Goal: Task Accomplishment & Management: Use online tool/utility

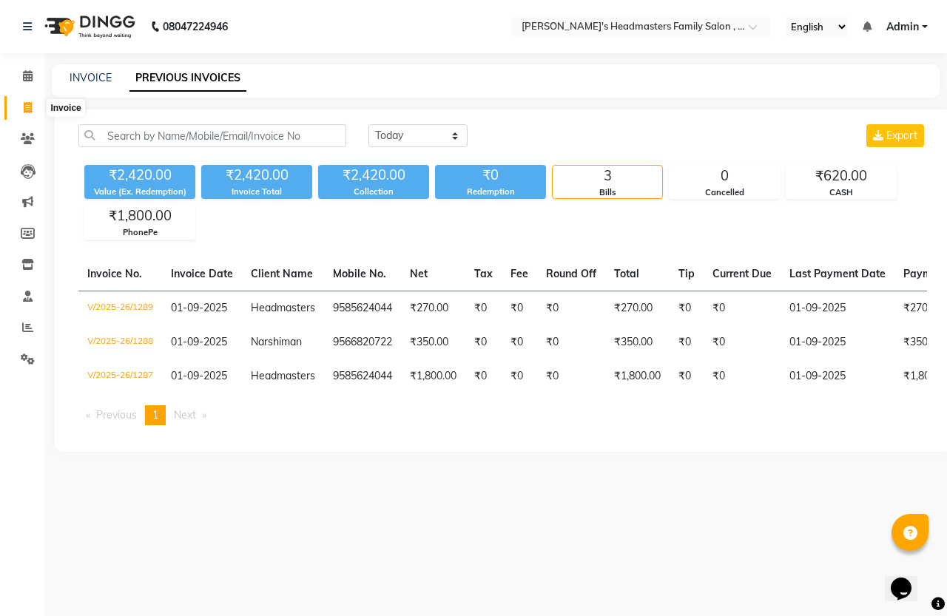
click at [28, 105] on icon at bounding box center [28, 107] width 8 height 11
select select "service"
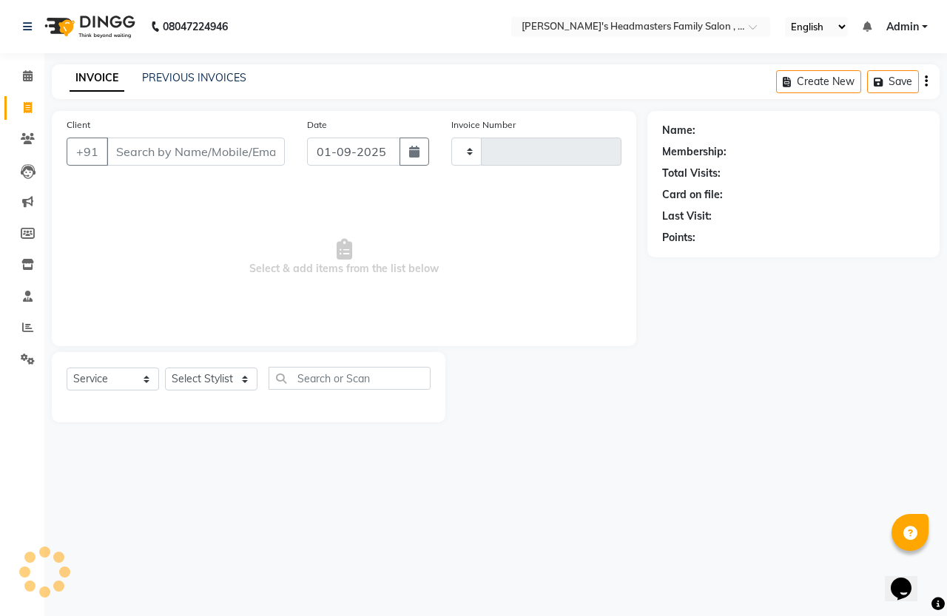
type input "1290"
select select "7213"
click at [24, 105] on icon at bounding box center [28, 107] width 8 height 11
select select "service"
select select "7213"
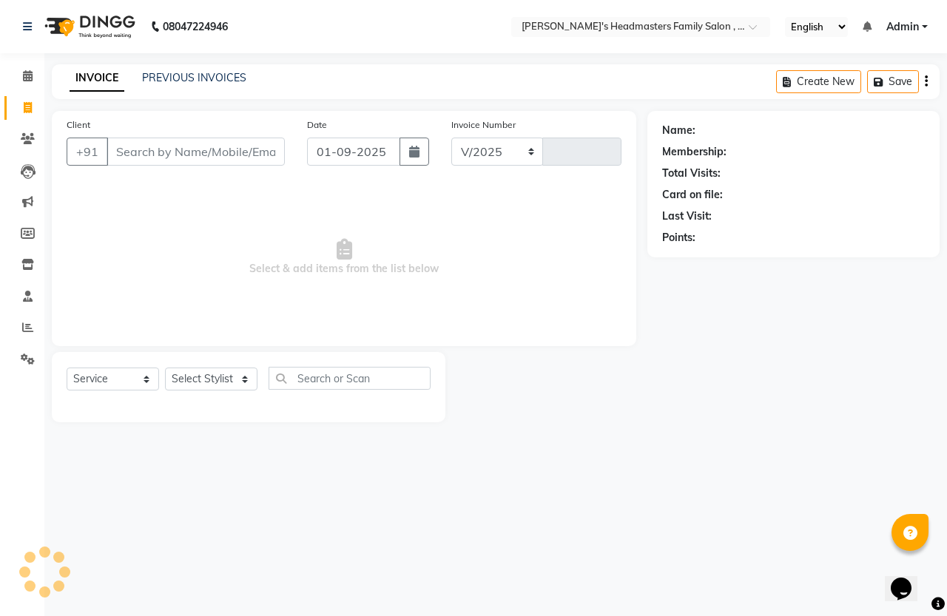
type input "1290"
click at [179, 149] on input "Client" at bounding box center [195, 152] width 178 height 28
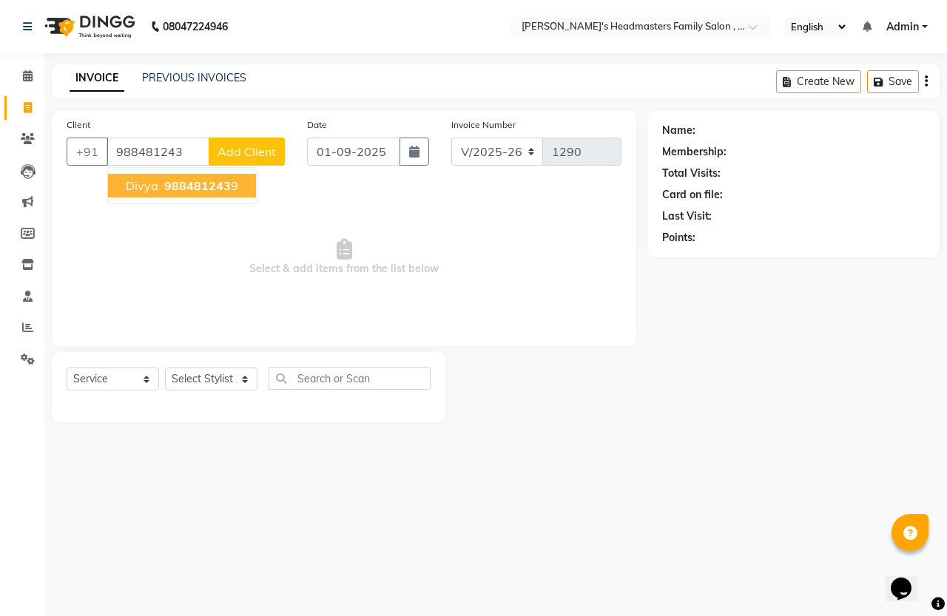
click at [228, 178] on span "988481243" at bounding box center [197, 185] width 67 height 15
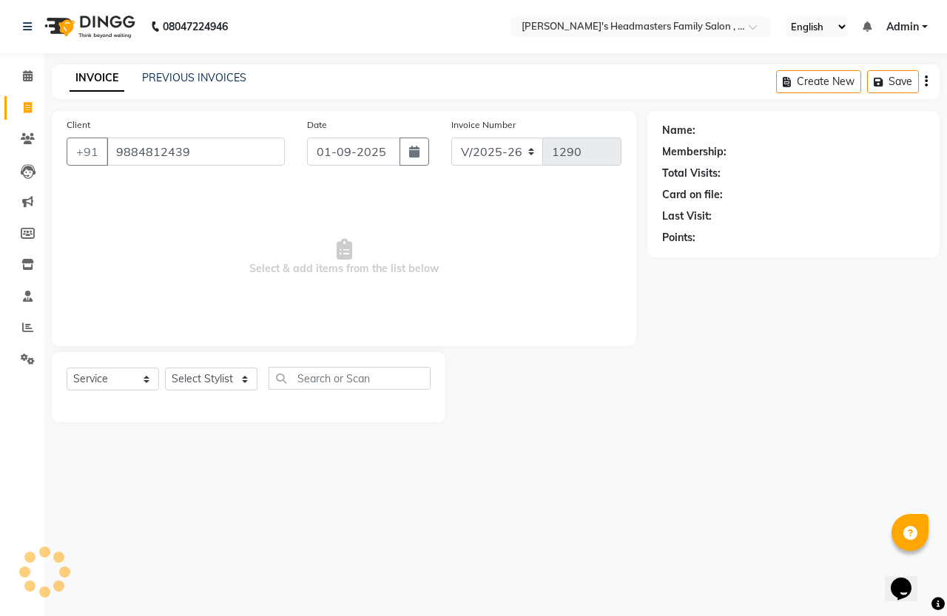
type input "9884812439"
select select "1: Object"
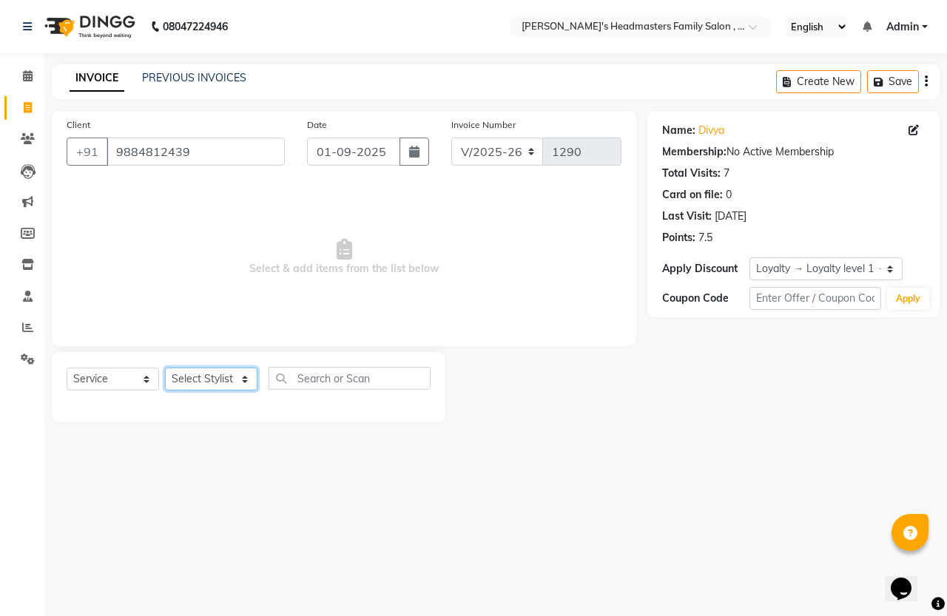
click at [208, 382] on select "Select Stylist [PERSON_NAME] [PERSON_NAME]" at bounding box center [211, 379] width 92 height 23
select select "61242"
click at [165, 368] on select "Select Stylist [PERSON_NAME] [PERSON_NAME]" at bounding box center [211, 379] width 92 height 23
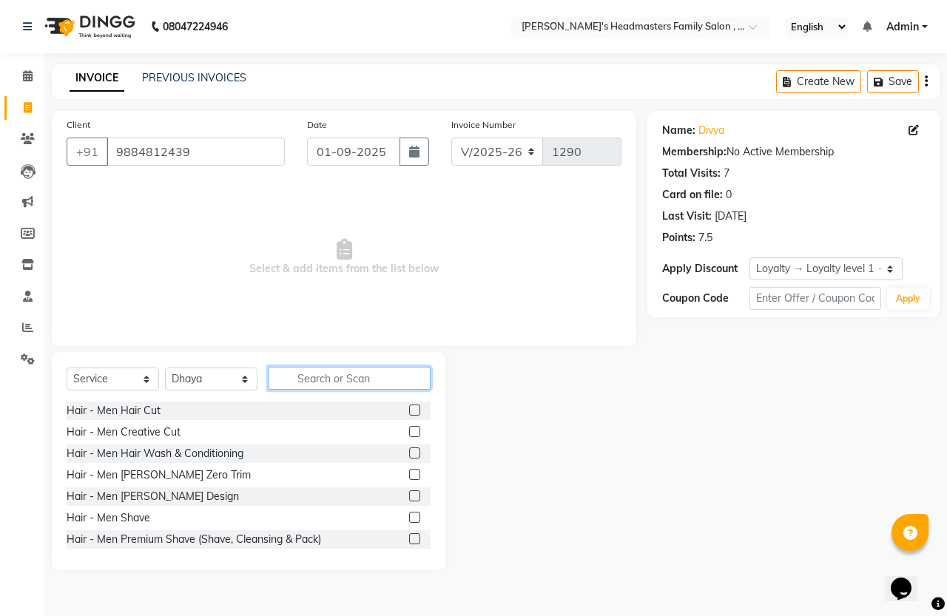
click at [322, 376] on input "text" at bounding box center [349, 378] width 162 height 23
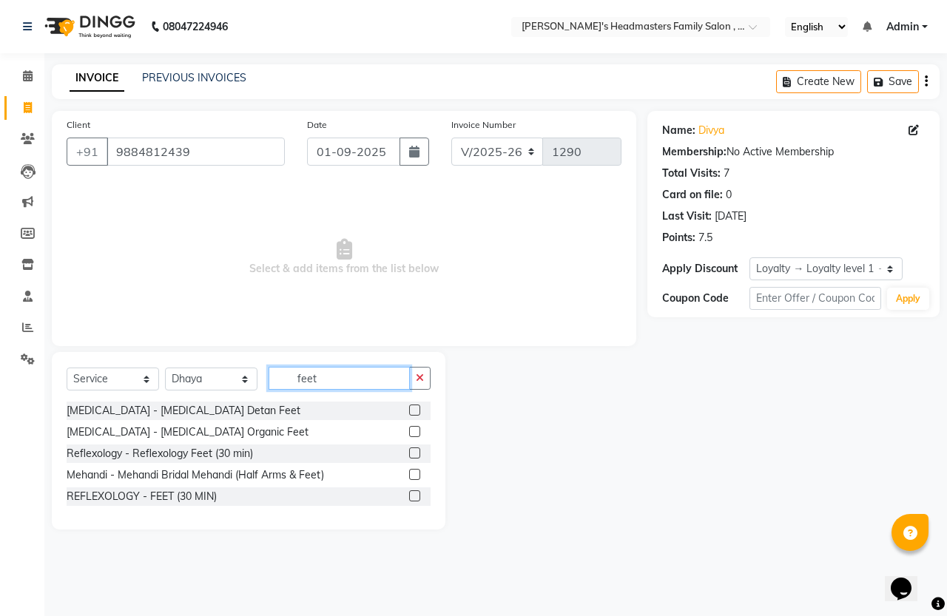
type input "feet"
click at [415, 456] on label at bounding box center [414, 452] width 11 height 11
click at [415, 456] on input "checkbox" at bounding box center [414, 454] width 10 height 10
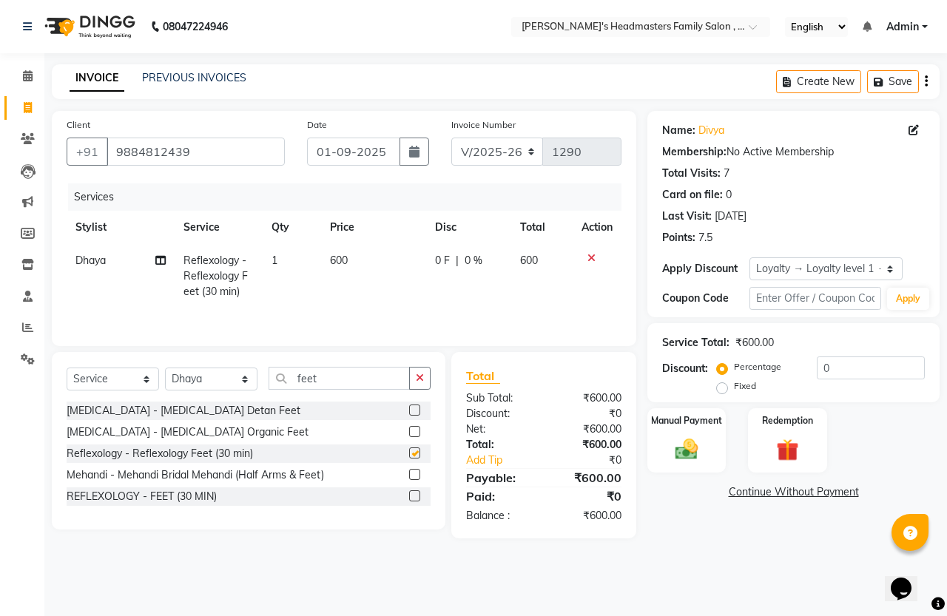
checkbox input "false"
click at [840, 371] on input "0" at bounding box center [870, 367] width 108 height 23
type input "15"
click at [440, 298] on td "90 F | 15 %" at bounding box center [467, 276] width 88 height 64
select select "61242"
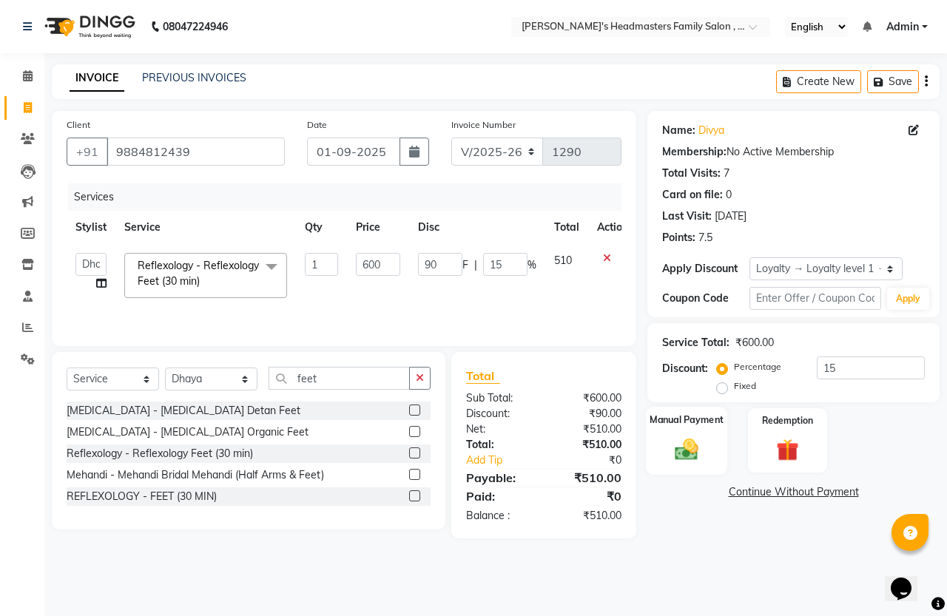
click at [666, 467] on div "Manual Payment" at bounding box center [687, 441] width 82 height 68
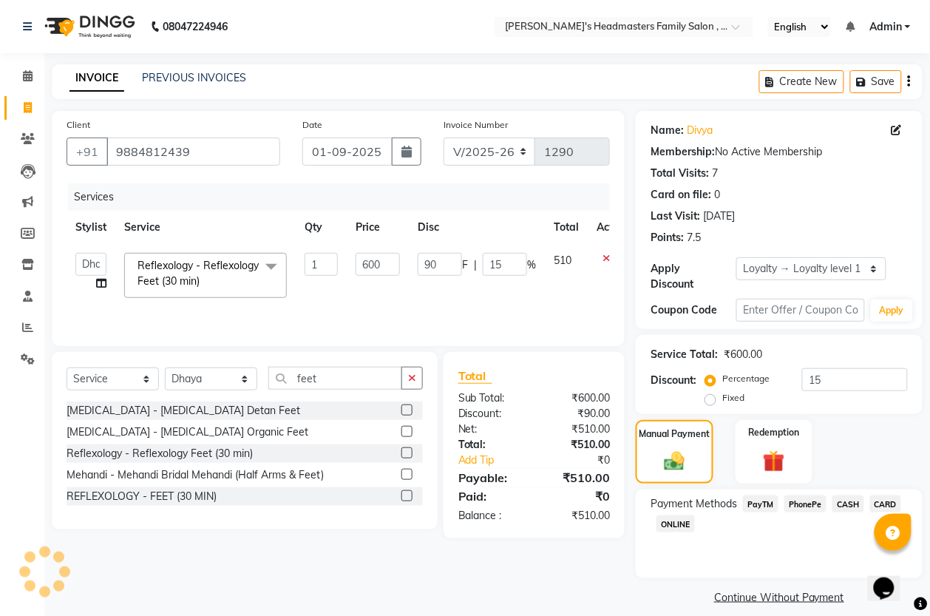
click at [819, 501] on span "PhonePe" at bounding box center [806, 503] width 42 height 17
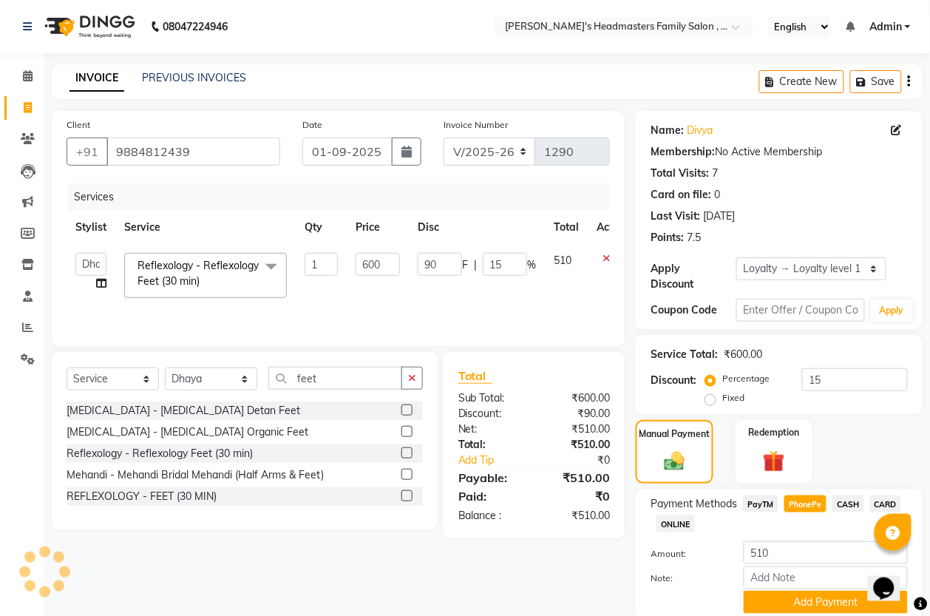
scroll to position [55, 0]
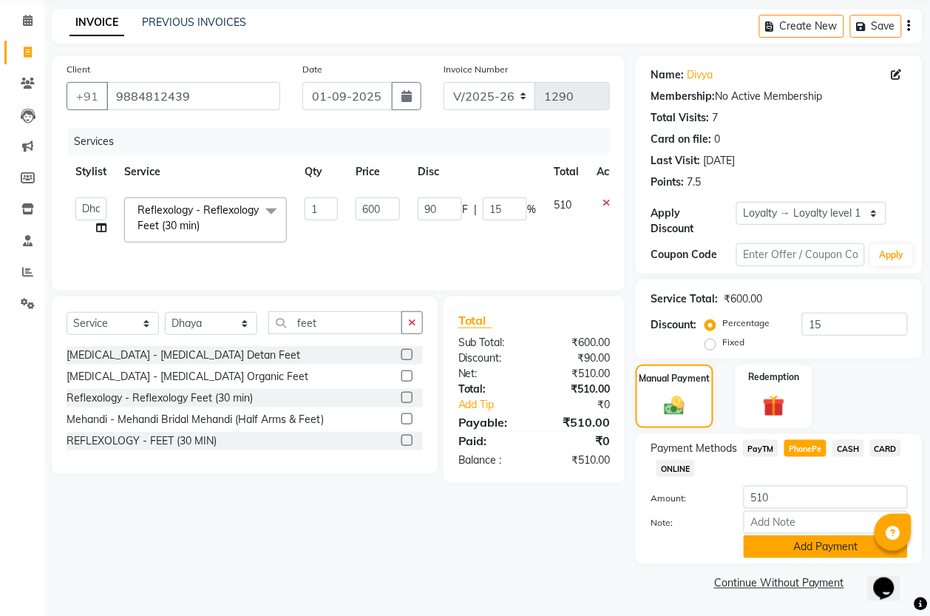
click at [816, 552] on button "Add Payment" at bounding box center [826, 546] width 164 height 23
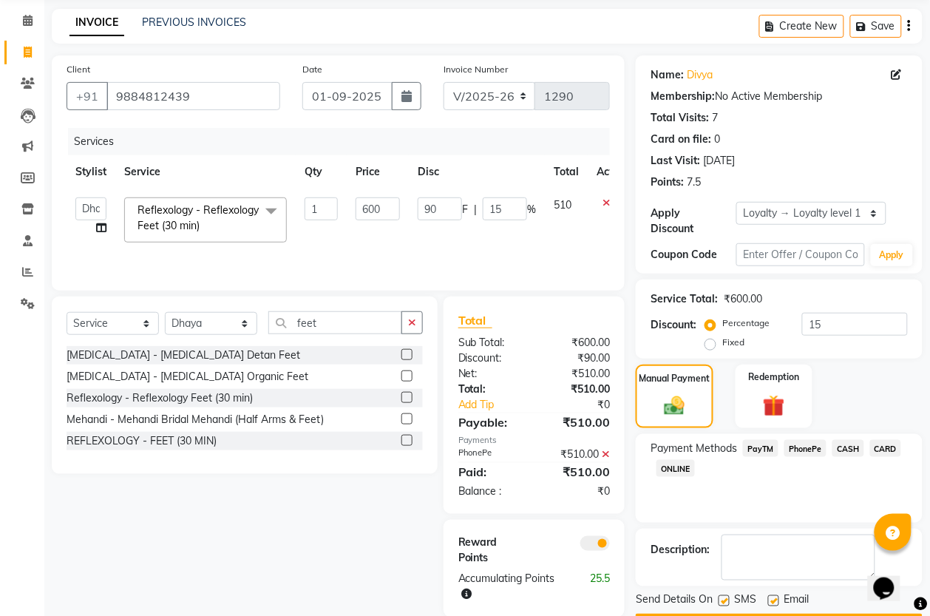
scroll to position [98, 0]
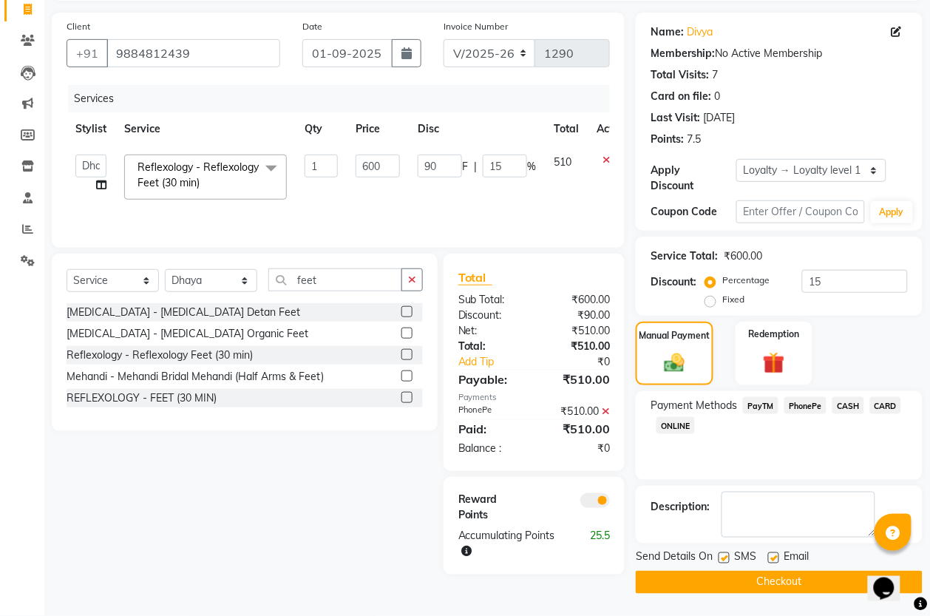
click at [804, 568] on div "Send Details On SMS Email Checkout" at bounding box center [779, 571] width 287 height 44
click at [796, 577] on button "Checkout" at bounding box center [779, 582] width 287 height 23
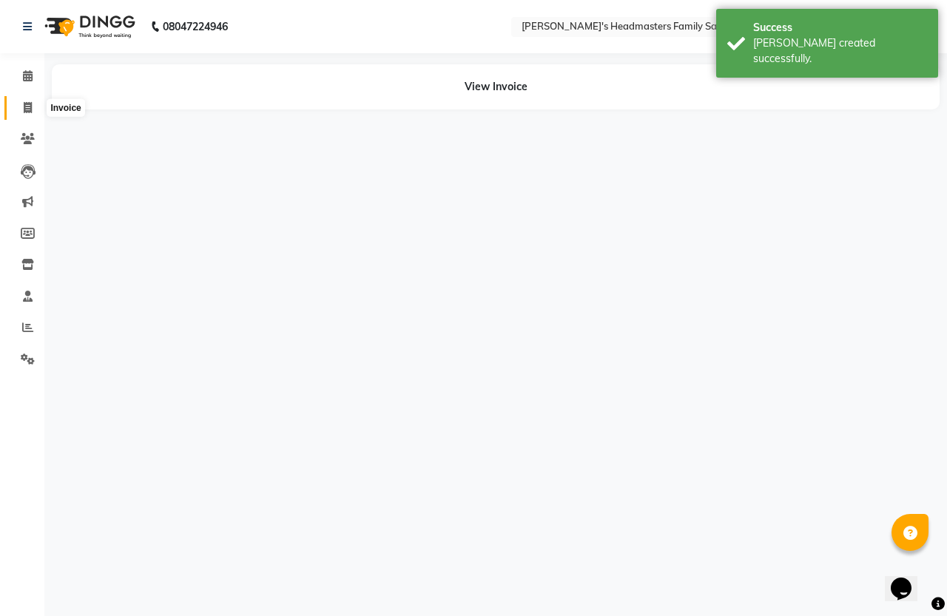
click at [20, 102] on span at bounding box center [28, 108] width 26 height 17
select select "service"
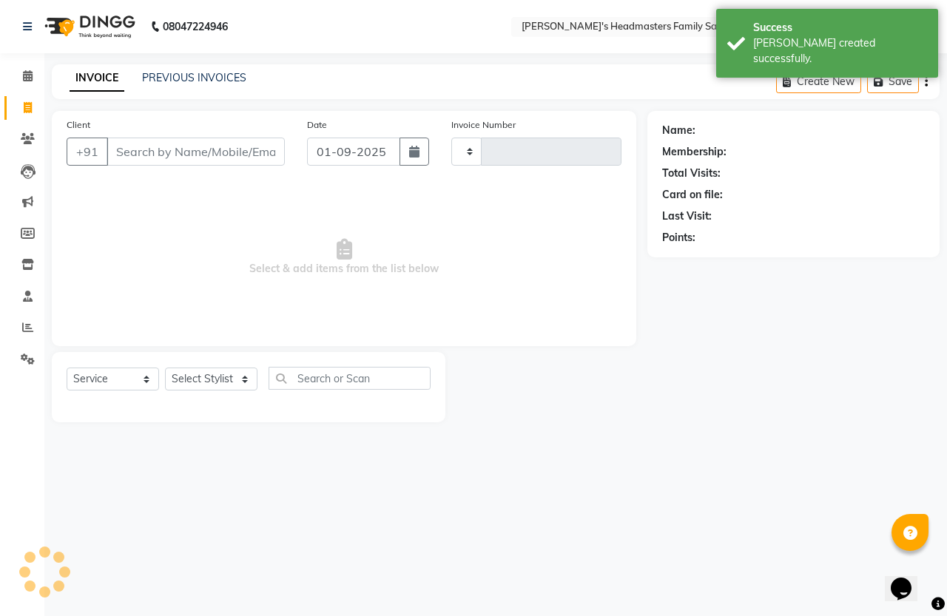
click at [197, 152] on input "Client" at bounding box center [195, 152] width 178 height 28
select select "7213"
type input "1291"
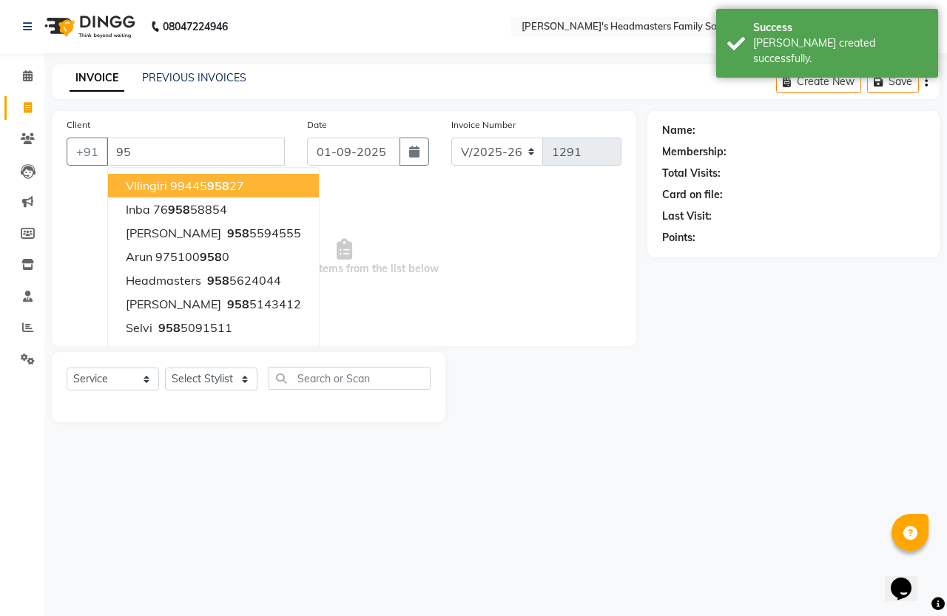
type input "9"
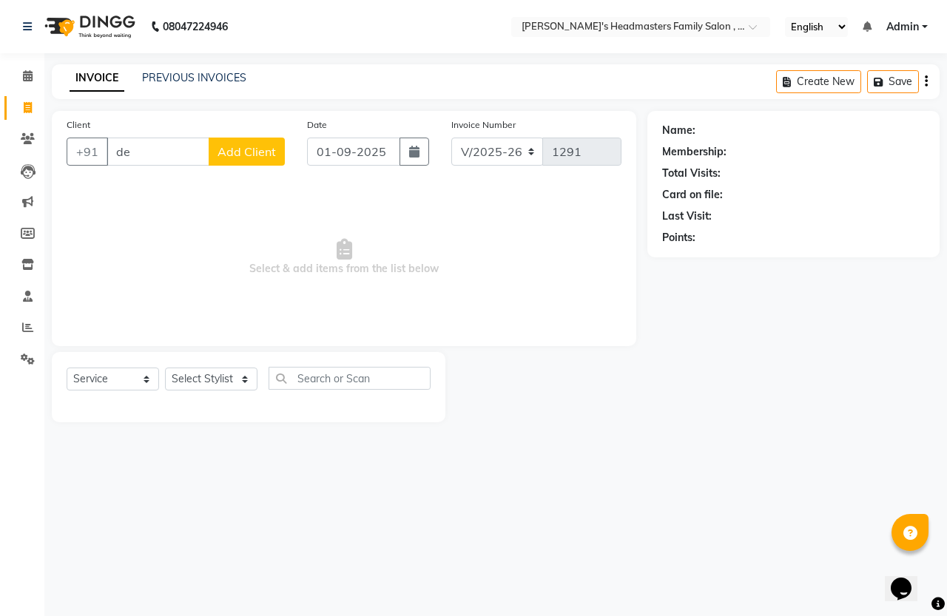
type input "d"
click at [201, 193] on button "Deepak 9944777 972" at bounding box center [187, 186] width 158 height 24
type input "9944777972"
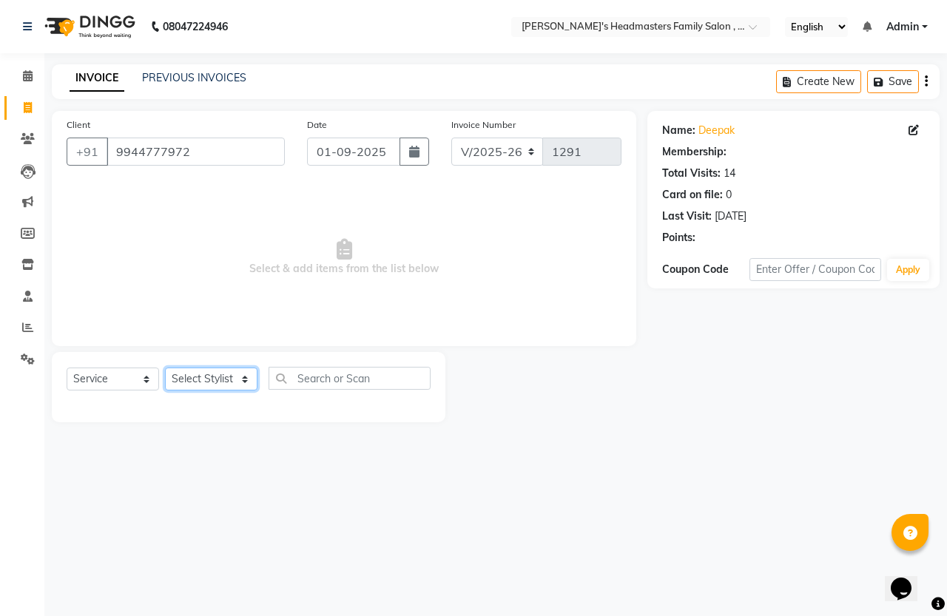
click at [191, 375] on select "Select Stylist [PERSON_NAME] [PERSON_NAME]" at bounding box center [211, 379] width 92 height 23
select select "1: Object"
select select "61185"
click at [165, 368] on select "Select Stylist [PERSON_NAME] [PERSON_NAME]" at bounding box center [211, 379] width 92 height 23
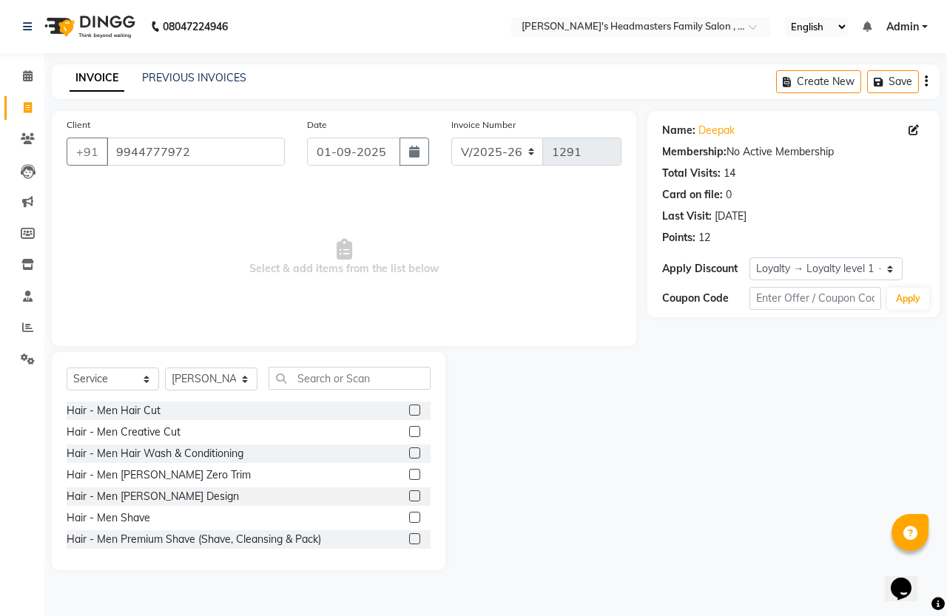
click at [409, 470] on label at bounding box center [414, 474] width 11 height 11
click at [409, 470] on input "checkbox" at bounding box center [414, 475] width 10 height 10
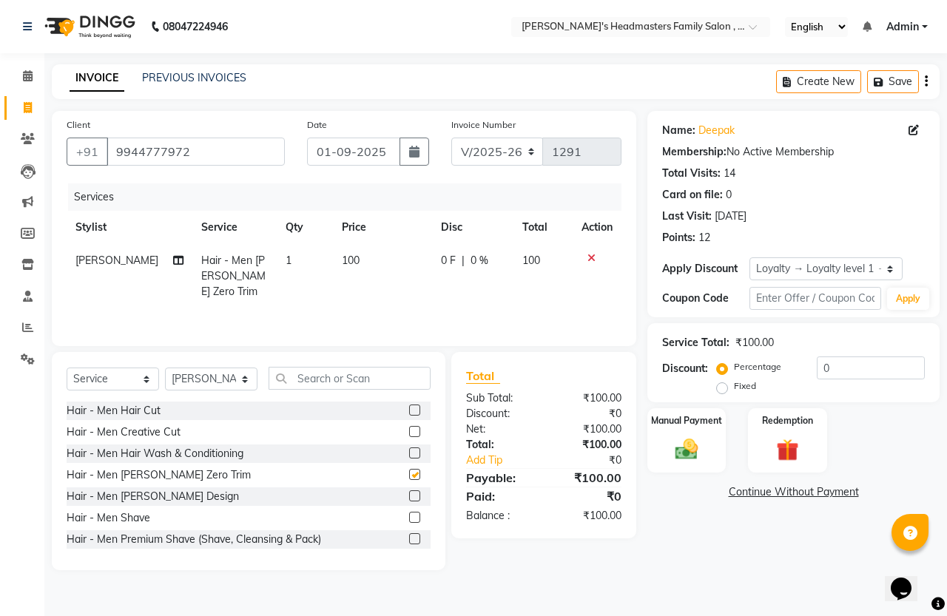
checkbox input "false"
click at [382, 376] on input "text" at bounding box center [349, 378] width 162 height 23
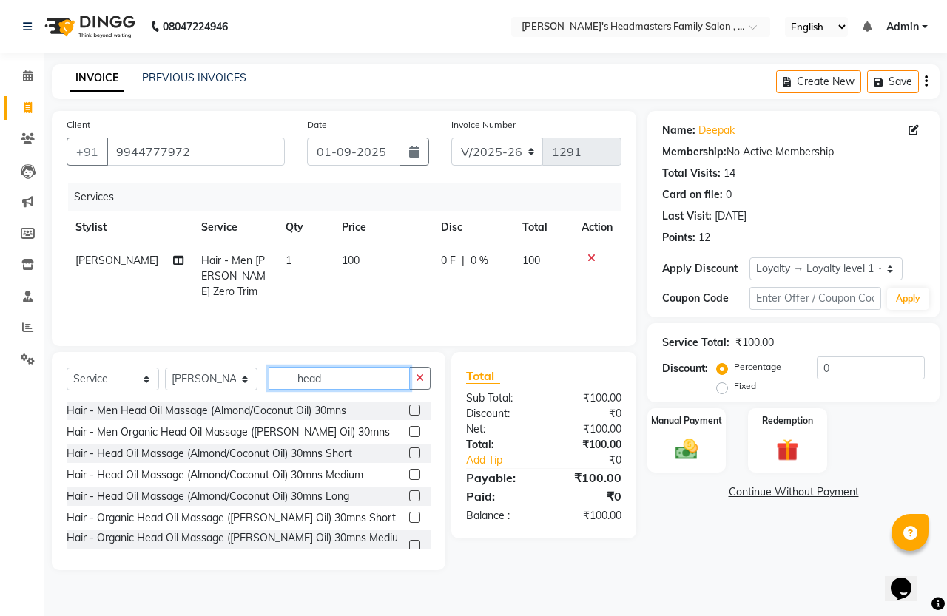
type input "head"
click at [409, 412] on label at bounding box center [414, 410] width 11 height 11
click at [409, 412] on input "checkbox" at bounding box center [414, 411] width 10 height 10
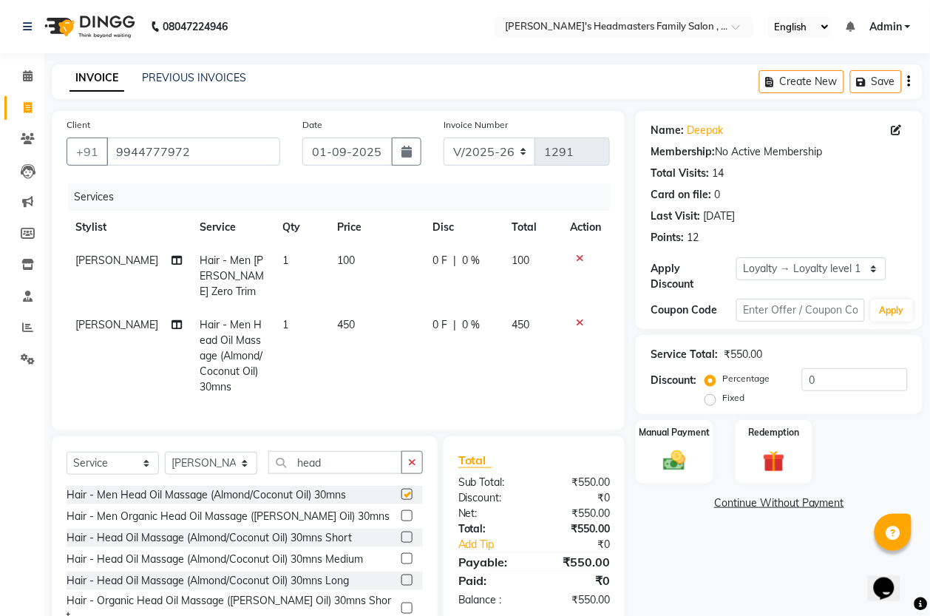
checkbox input "false"
click at [796, 379] on div "Percentage Fixed" at bounding box center [755, 389] width 94 height 38
click at [723, 400] on label "Fixed" at bounding box center [734, 397] width 22 height 13
click at [718, 400] on input "Fixed" at bounding box center [713, 398] width 10 height 10
radio input "true"
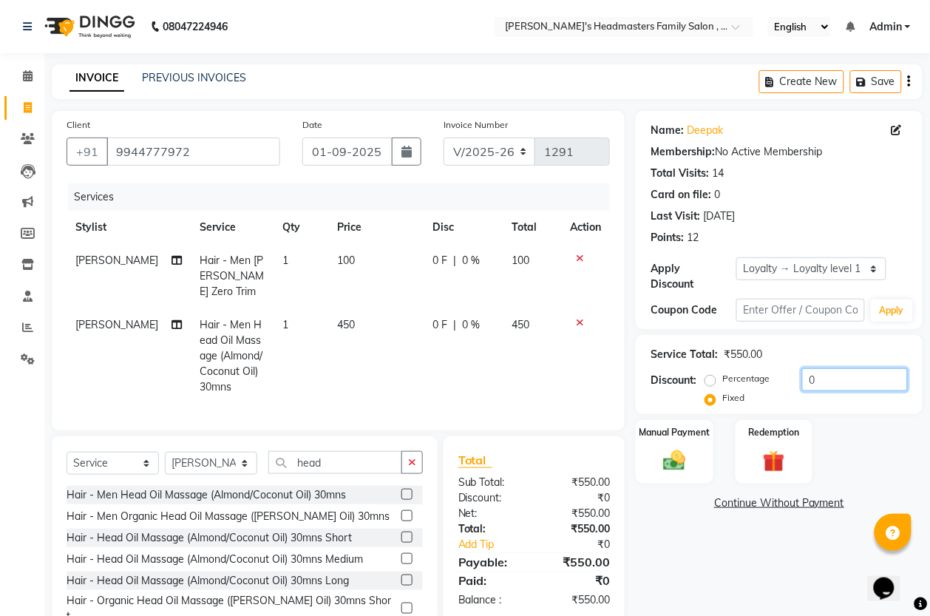
click at [807, 379] on input "0" at bounding box center [855, 379] width 106 height 23
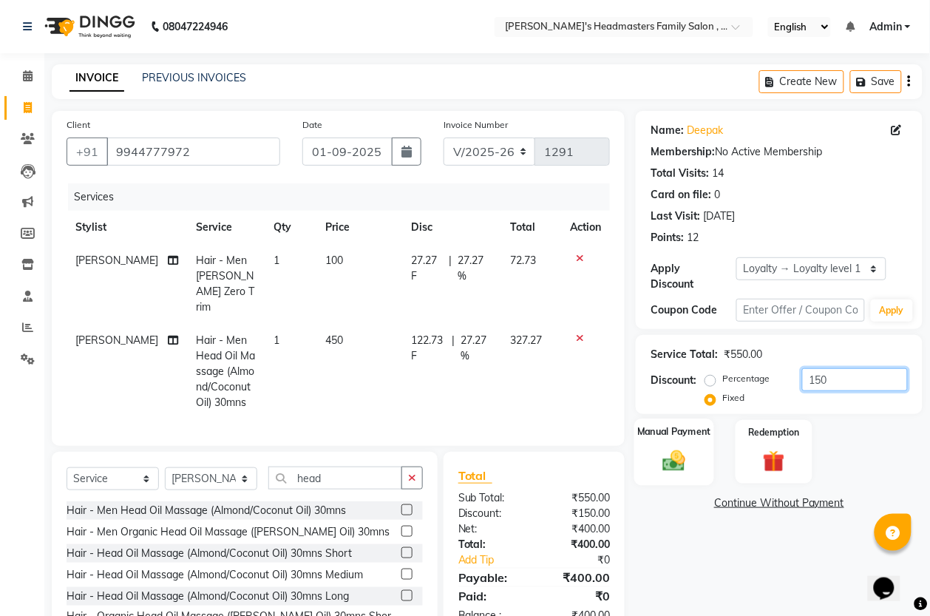
type input "150"
click at [666, 459] on img at bounding box center [674, 460] width 37 height 27
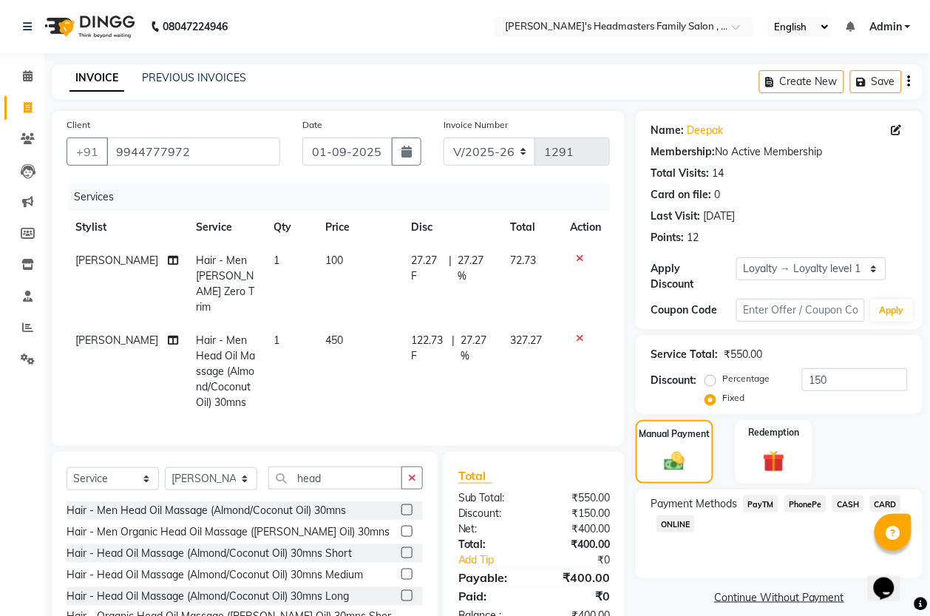
click at [818, 505] on span "PhonePe" at bounding box center [806, 503] width 42 height 17
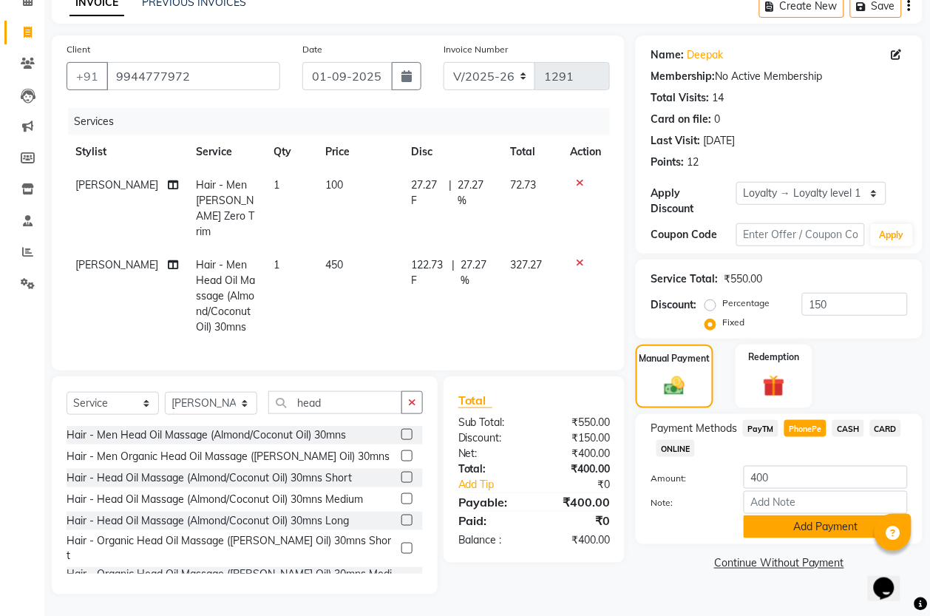
click at [829, 527] on button "Add Payment" at bounding box center [826, 526] width 164 height 23
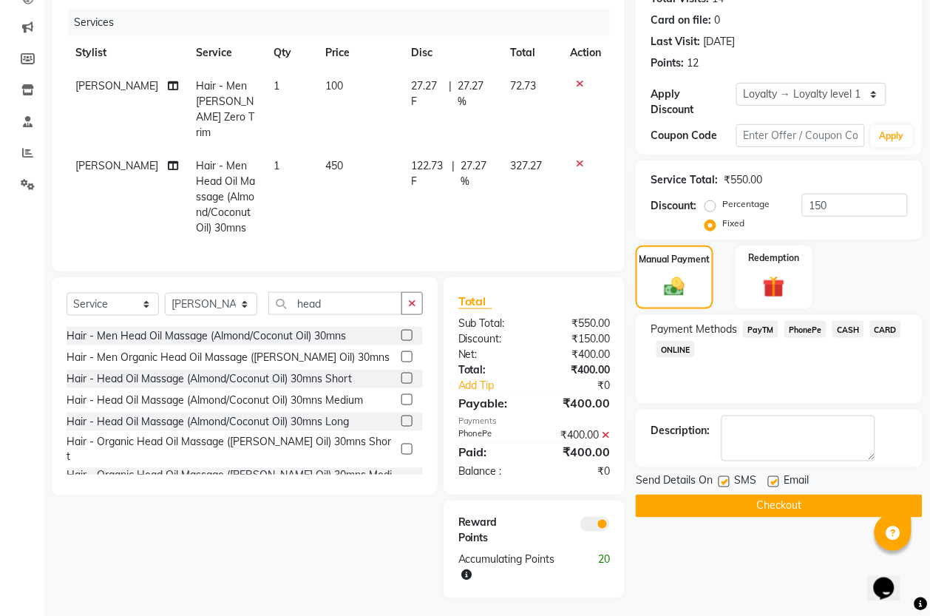
scroll to position [178, 0]
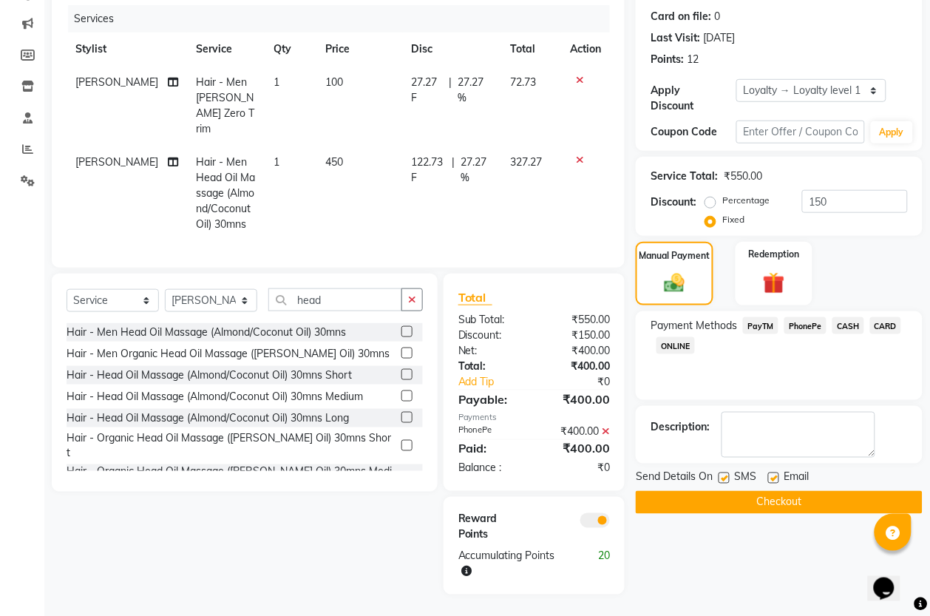
click at [822, 505] on button "Checkout" at bounding box center [779, 502] width 287 height 23
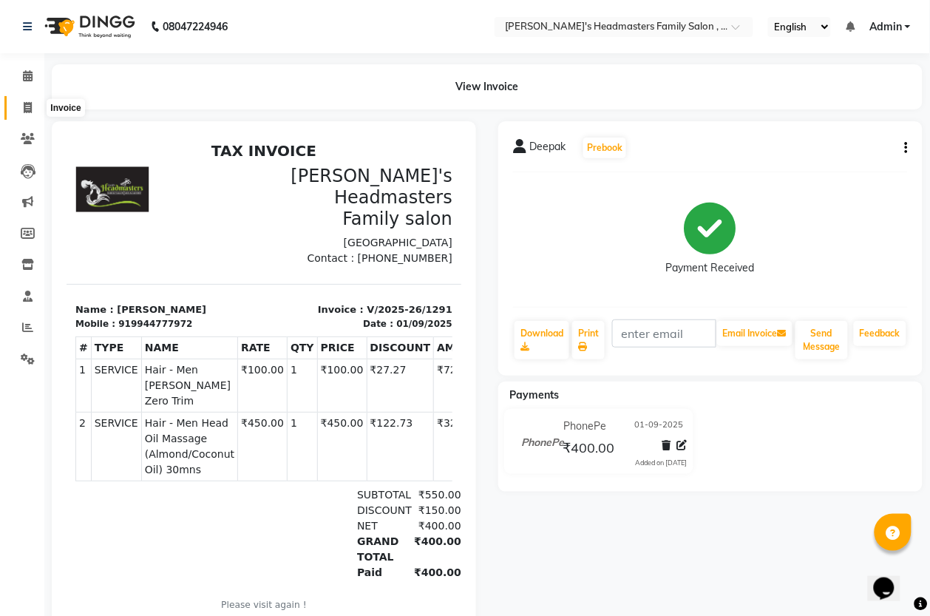
click at [16, 109] on span at bounding box center [28, 108] width 26 height 17
select select "service"
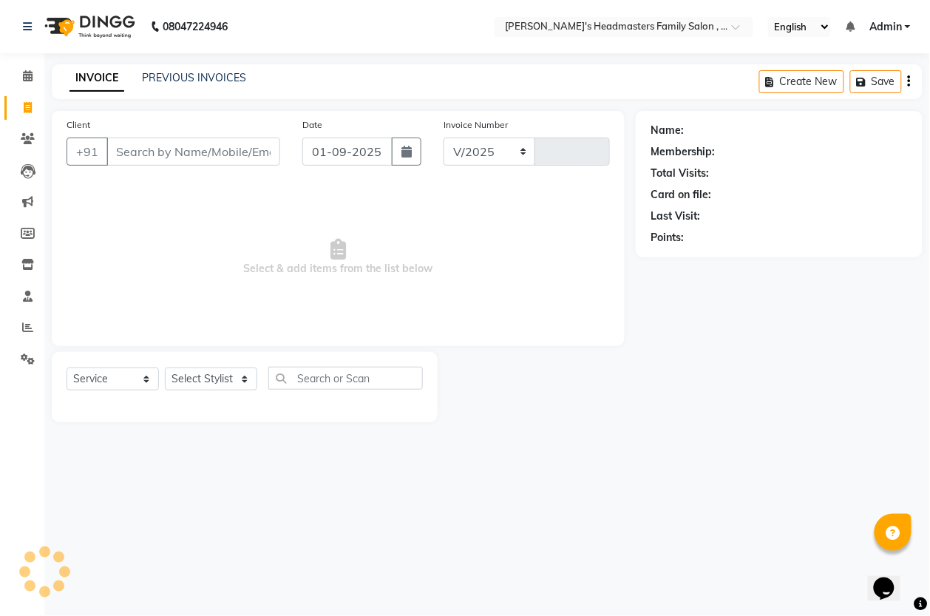
select select "7213"
type input "1292"
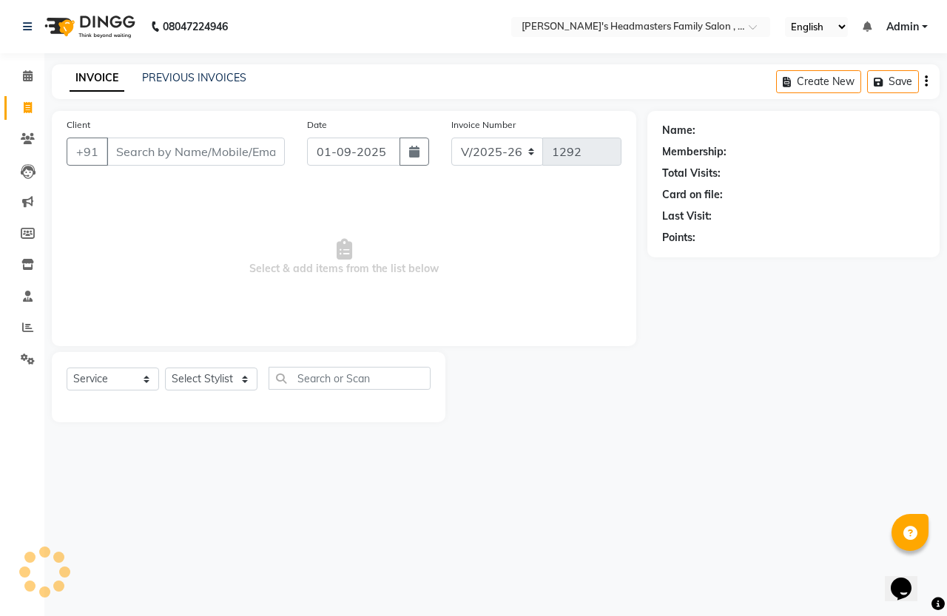
click at [189, 68] on div "INVOICE PREVIOUS INVOICES Create New Save" at bounding box center [495, 81] width 887 height 35
click at [189, 72] on link "PREVIOUS INVOICES" at bounding box center [194, 77] width 104 height 13
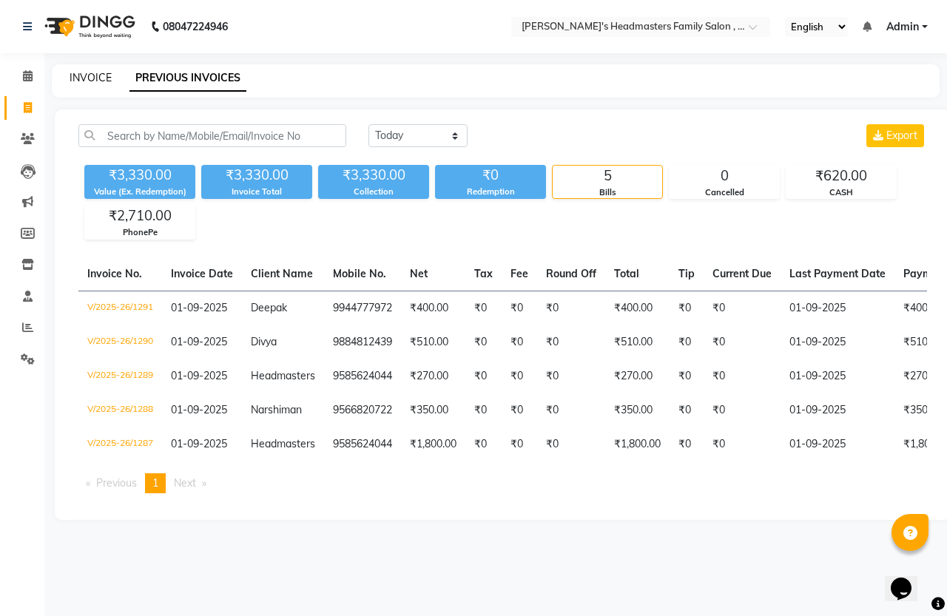
click at [89, 76] on link "INVOICE" at bounding box center [91, 77] width 42 height 13
select select "service"
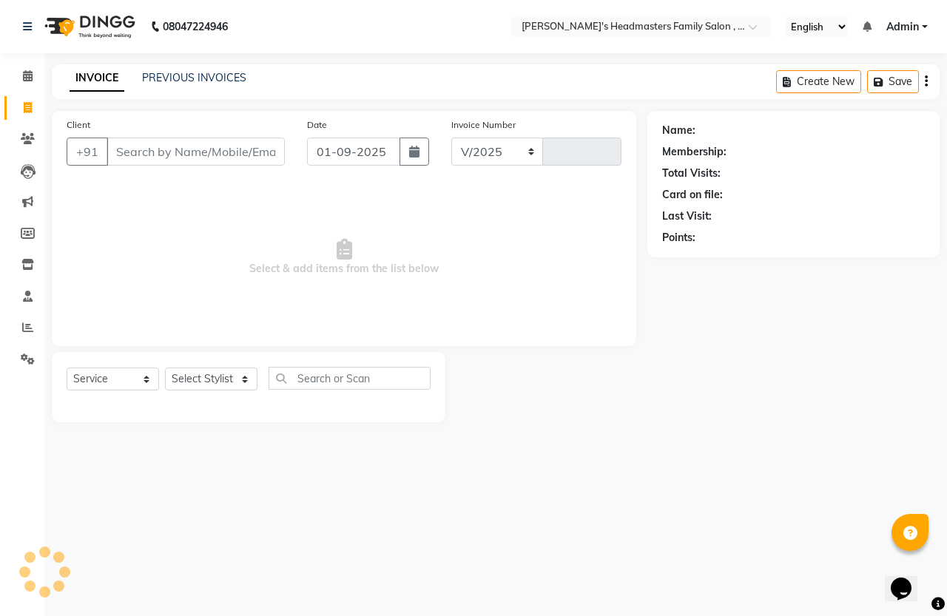
select select "7213"
type input "1292"
